Goal: Transaction & Acquisition: Purchase product/service

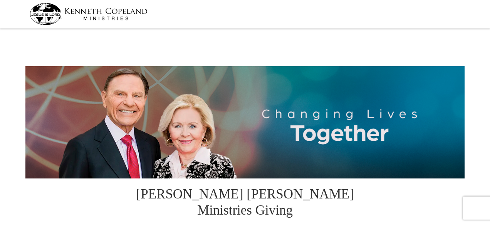
select select "CA"
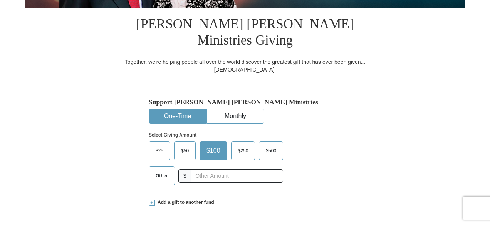
scroll to position [183, 0]
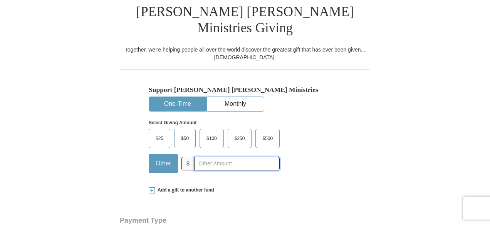
click at [209, 157] on input "text" at bounding box center [237, 163] width 86 height 13
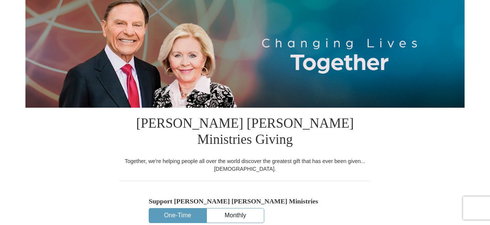
scroll to position [67, 0]
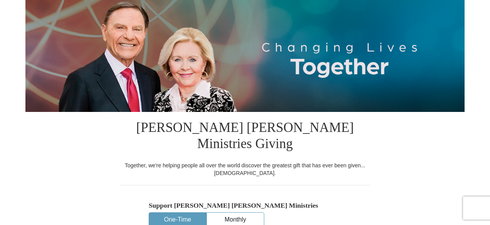
type input "520"
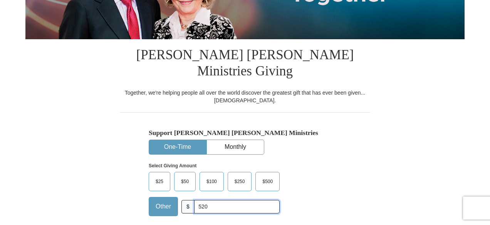
scroll to position [143, 0]
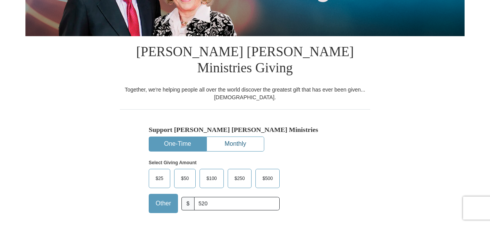
click at [238, 137] on button "Monthly" at bounding box center [235, 144] width 57 height 14
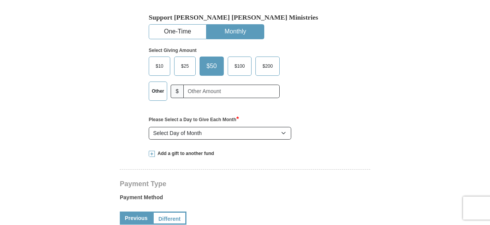
scroll to position [244, 0]
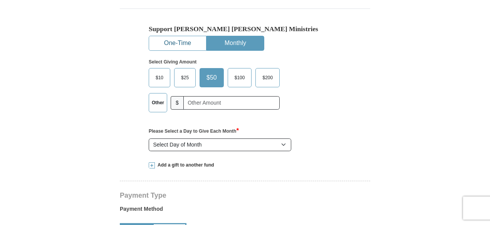
click at [186, 36] on button "One-Time" at bounding box center [177, 43] width 57 height 14
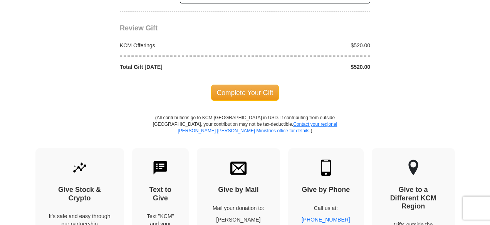
scroll to position [750, 0]
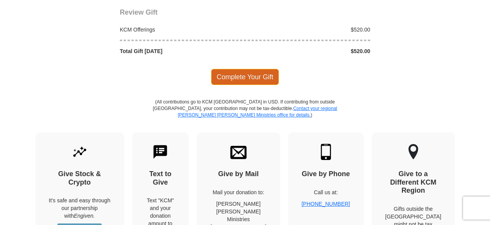
click at [266, 69] on span "Complete Your Gift" at bounding box center [245, 77] width 68 height 16
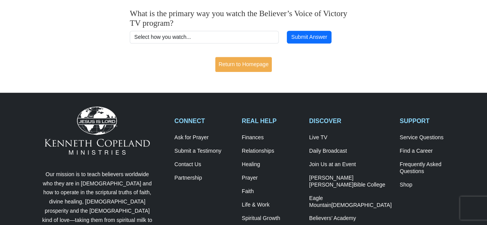
scroll to position [195, 0]
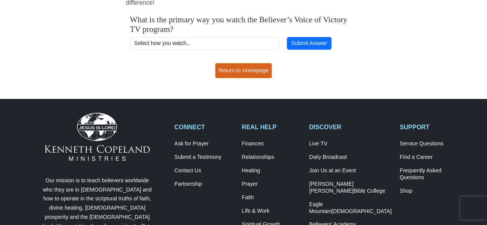
click at [242, 63] on link "Return to Homepage" at bounding box center [243, 70] width 57 height 15
